Goal: Book appointment/travel/reservation

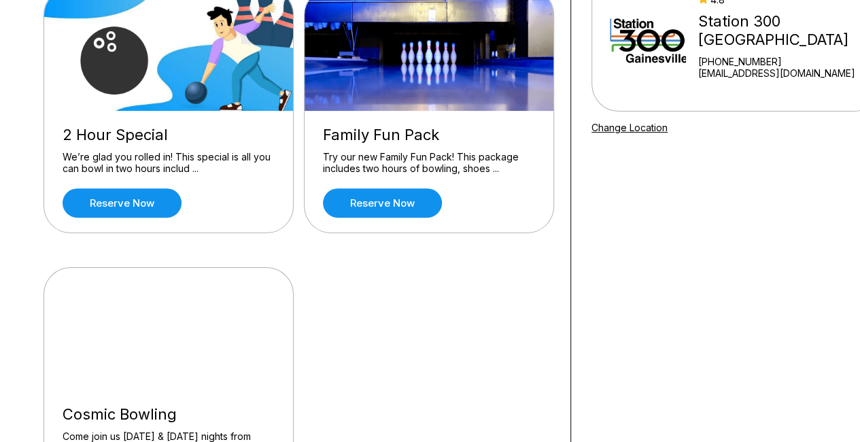
scroll to position [156, 0]
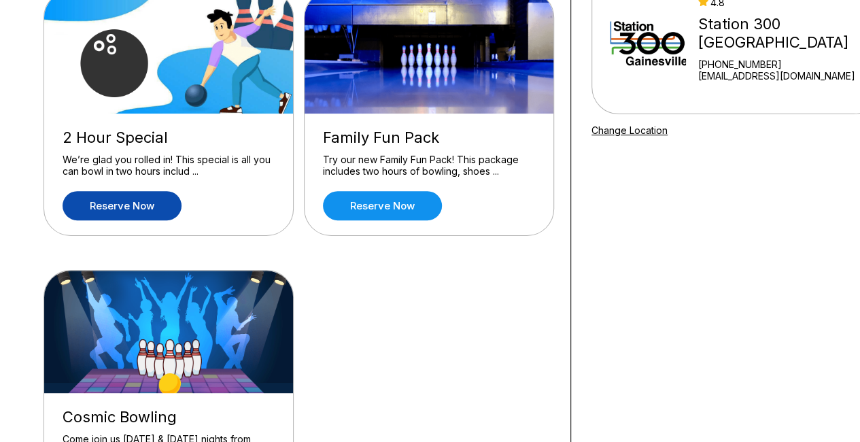
click at [116, 201] on link "Reserve now" at bounding box center [122, 205] width 119 height 29
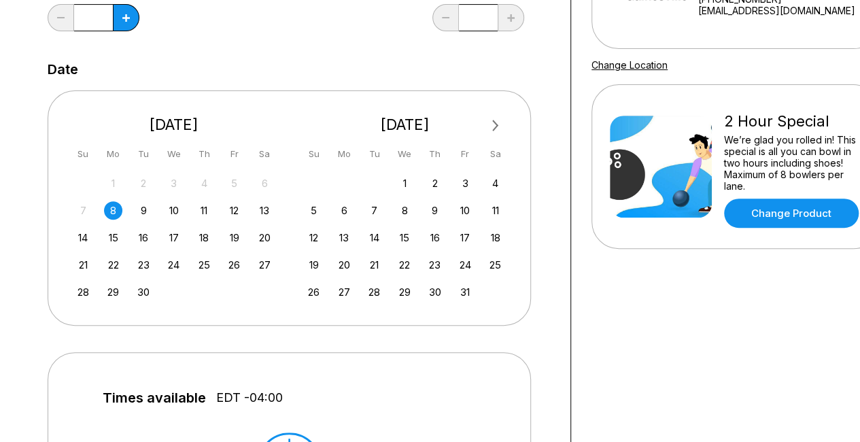
scroll to position [222, 0]
click at [261, 213] on div "13" at bounding box center [265, 209] width 18 height 18
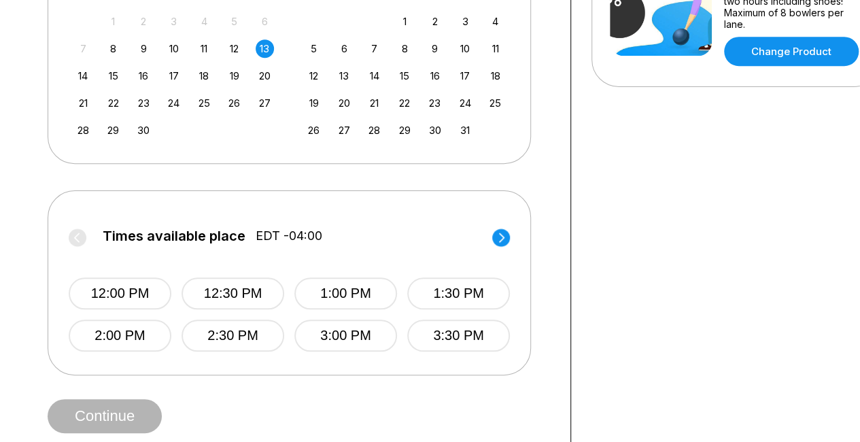
scroll to position [384, 0]
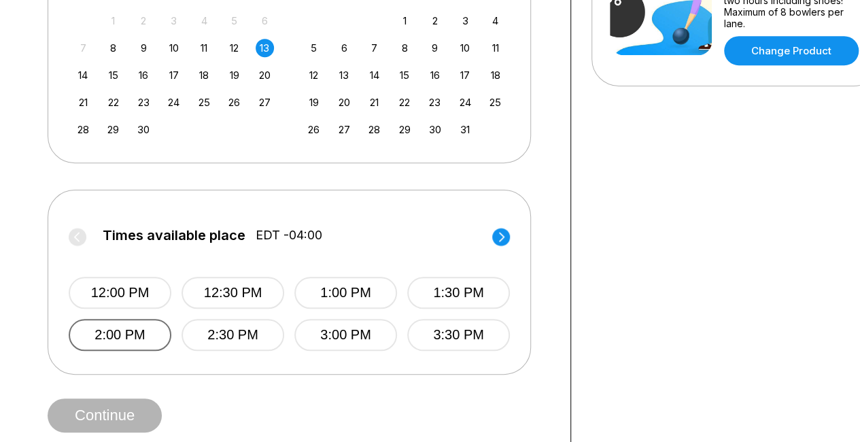
click at [136, 332] on button "2:00 PM" at bounding box center [120, 335] width 103 height 32
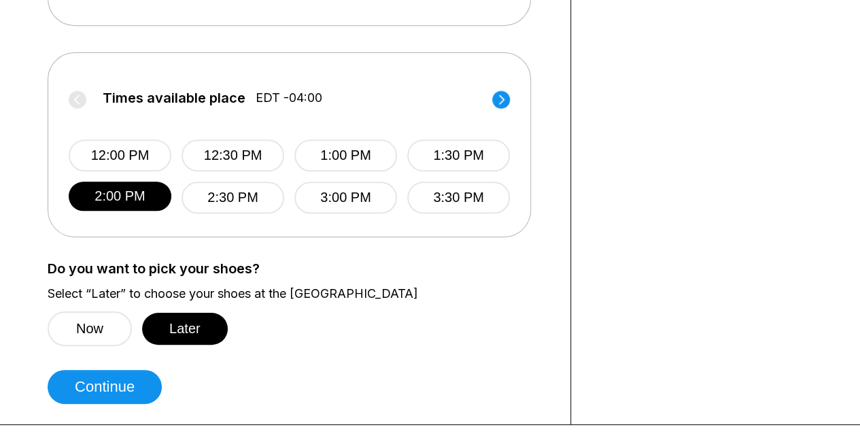
scroll to position [538, 0]
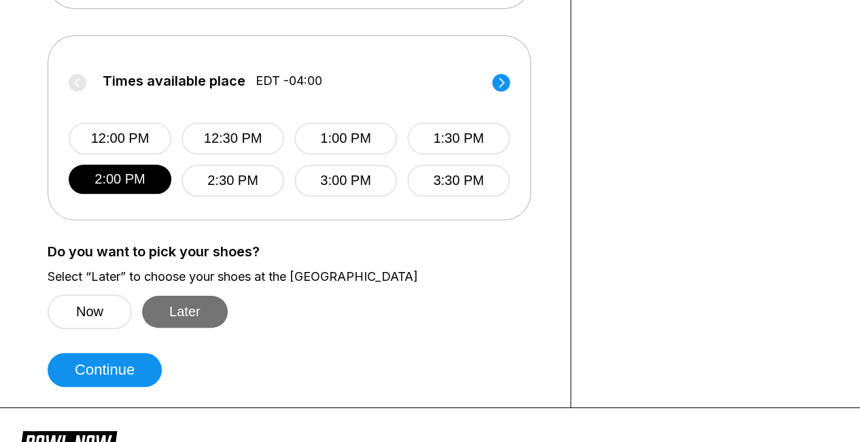
click at [181, 323] on button "Later" at bounding box center [185, 312] width 86 height 32
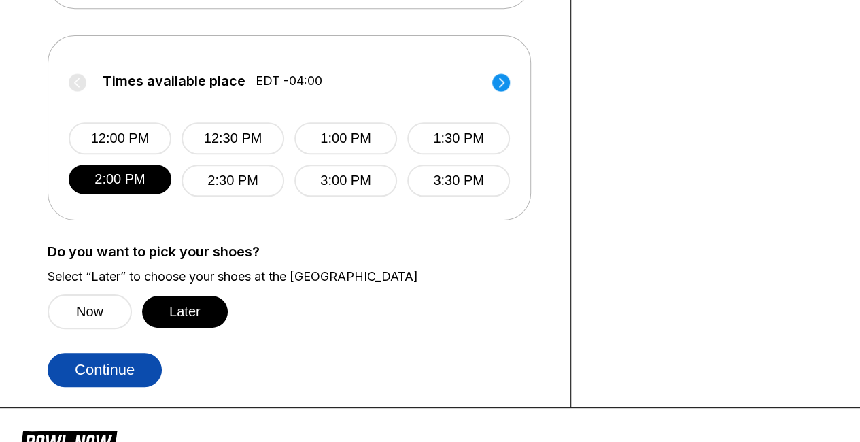
click at [107, 362] on button "Continue" at bounding box center [105, 370] width 114 height 34
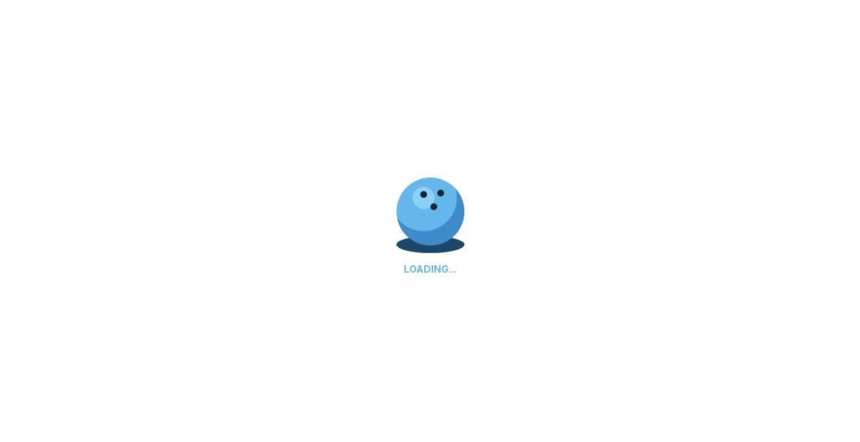
select select "**"
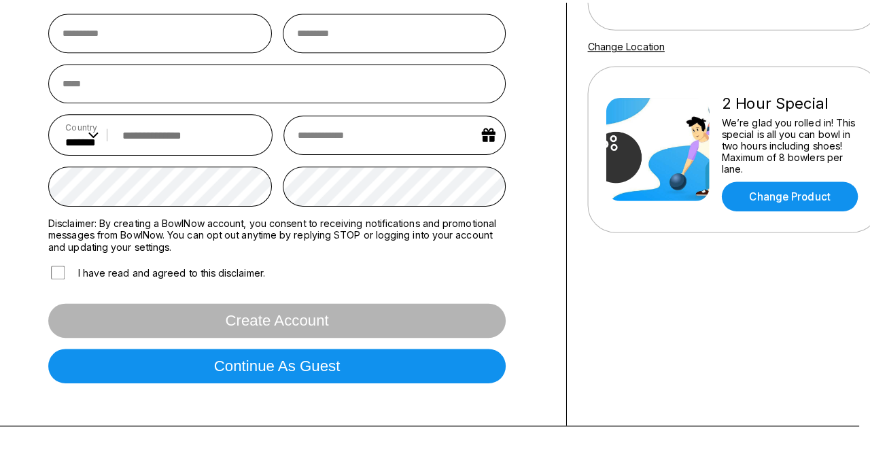
scroll to position [243, 11]
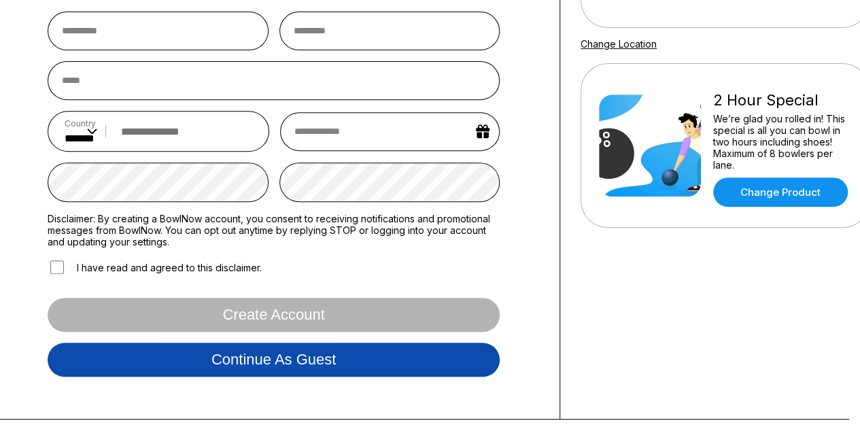
click at [365, 364] on button "Continue as guest" at bounding box center [274, 360] width 452 height 34
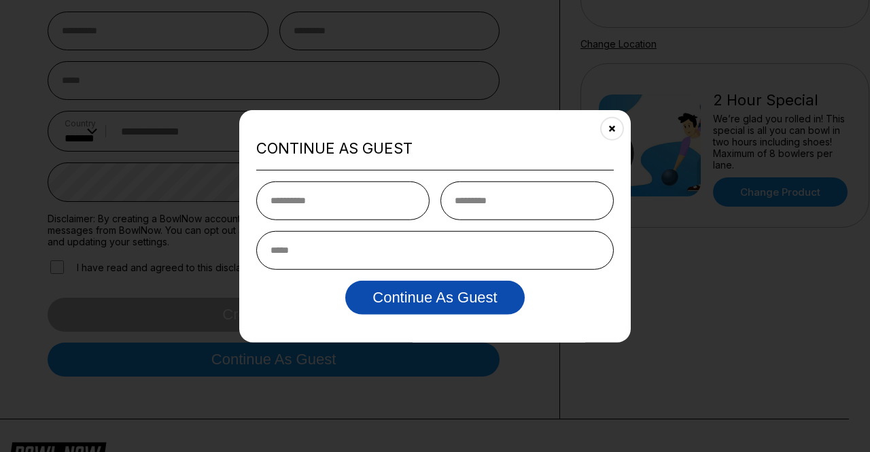
click at [433, 306] on button "Continue as Guest" at bounding box center [434, 298] width 179 height 34
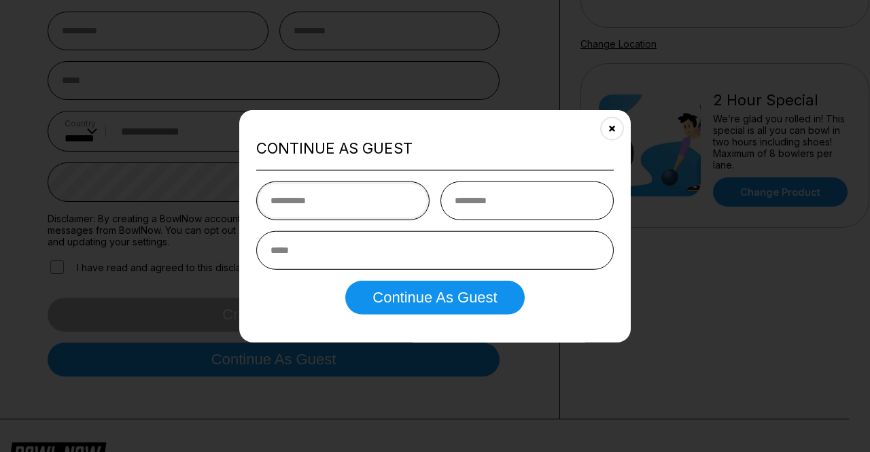
click at [321, 217] on input "text" at bounding box center [342, 200] width 173 height 39
type input "*****"
click at [485, 207] on input "text" at bounding box center [526, 200] width 173 height 39
type input "******"
click at [476, 258] on input "email" at bounding box center [434, 250] width 357 height 39
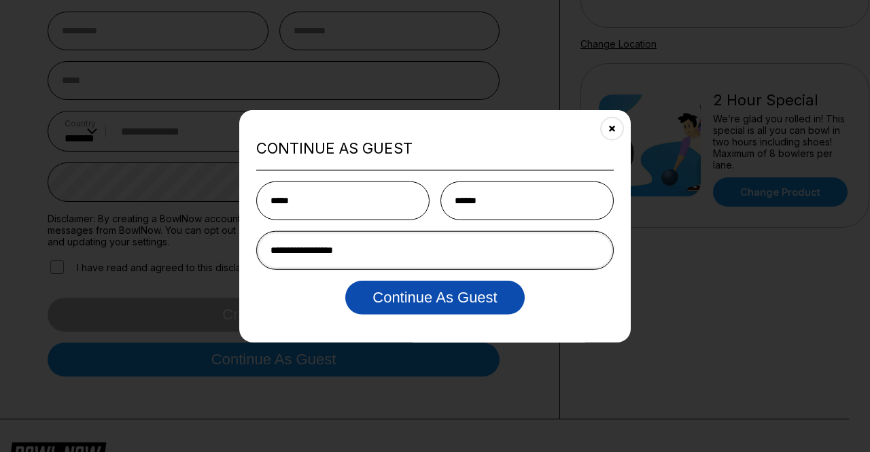
type input "**********"
click at [461, 294] on button "Continue as Guest" at bounding box center [434, 298] width 179 height 34
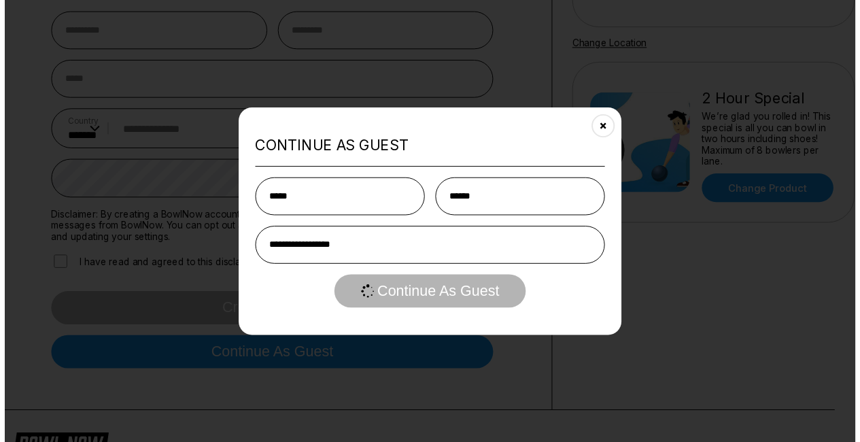
scroll to position [0, 0]
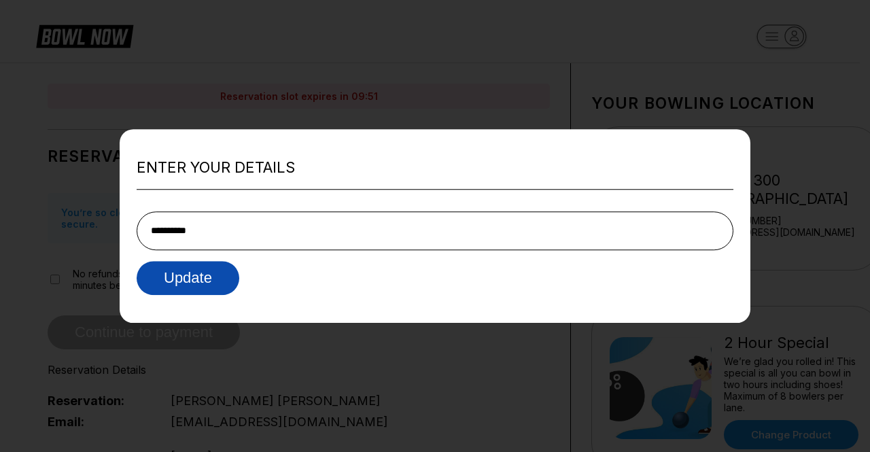
type input "**********"
click at [198, 283] on button "Update" at bounding box center [188, 278] width 103 height 34
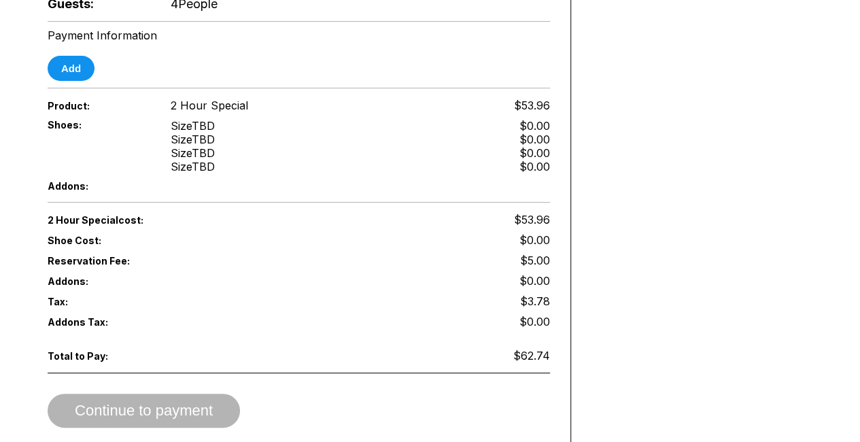
scroll to position [517, 0]
drag, startPoint x: 519, startPoint y: 336, endPoint x: 483, endPoint y: 319, distance: 40.4
click at [472, 324] on div "2 Hour Special cost: $53.96 Shoe Cost: $0.00 Reservation Fee: $5.00 Addons: $0.…" at bounding box center [299, 318] width 502 height 218
